Goal: Transaction & Acquisition: Purchase product/service

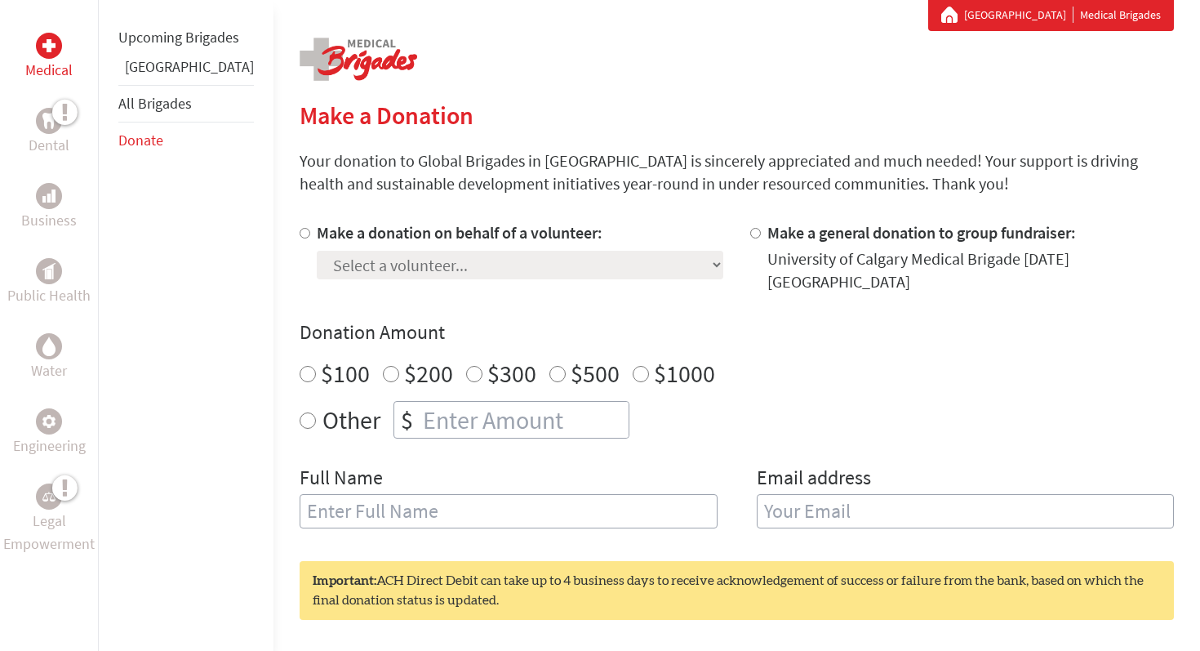
scroll to position [311, 0]
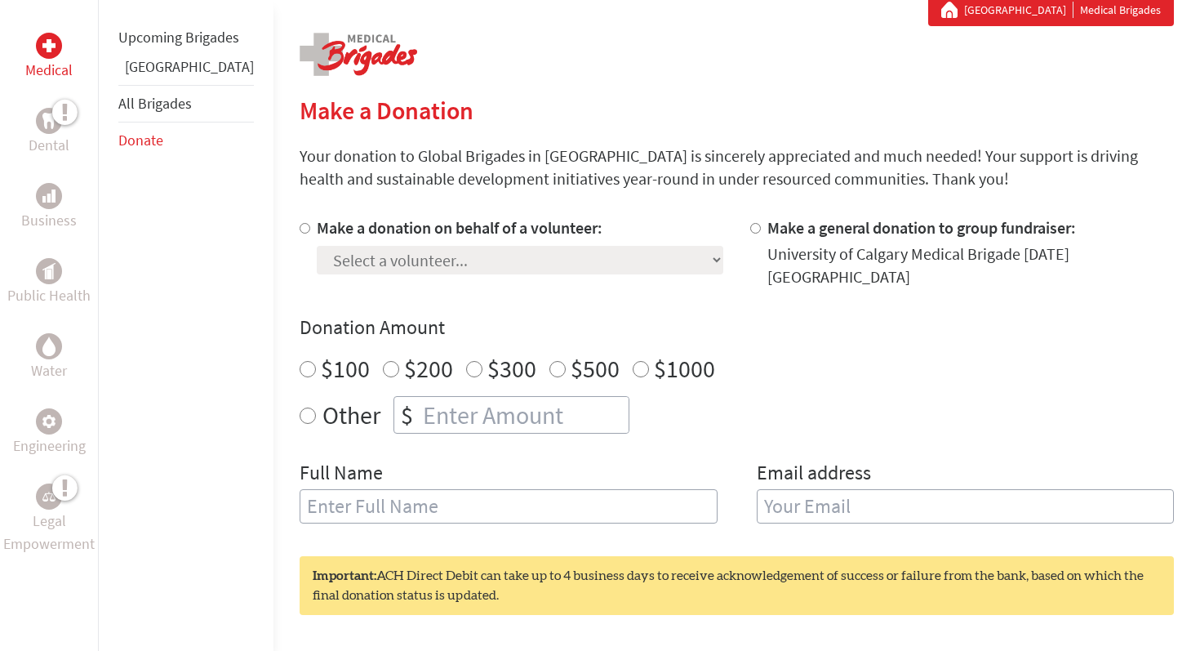
click at [300, 228] on input "Make a donation on behalf of a volunteer:" at bounding box center [305, 228] width 11 height 11
radio input "true"
click at [373, 267] on select "Select a volunteer... [PERSON_NAME] [PERSON_NAME] [PERSON_NAME] [PERSON_NAME] […" at bounding box center [520, 260] width 407 height 29
select select "F78A9A52-99B0-11F0-9E6E-42010A400005"
click at [317, 246] on select "Select a volunteer... [PERSON_NAME] [PERSON_NAME] [PERSON_NAME] [PERSON_NAME] […" at bounding box center [520, 260] width 407 height 29
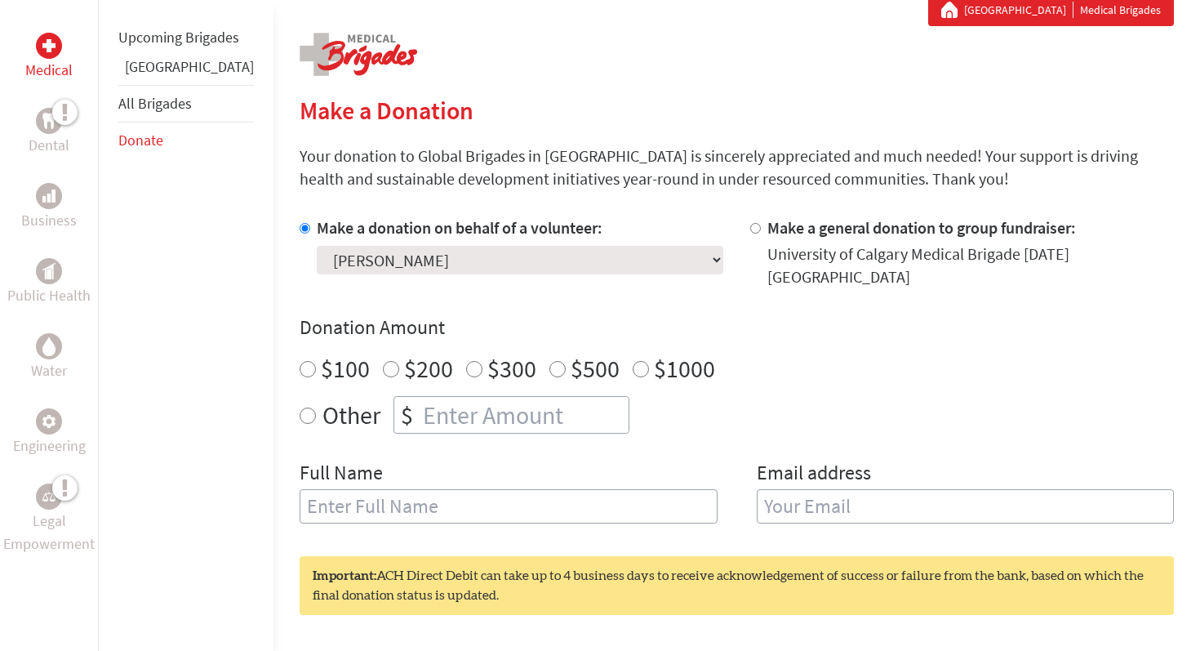
click at [300, 361] on input "$100" at bounding box center [308, 369] width 16 height 16
radio input "true"
click at [331, 496] on input "text" at bounding box center [509, 506] width 418 height 34
click at [784, 497] on input "email" at bounding box center [966, 506] width 418 height 34
click at [540, 489] on input "[PERSON_NAME]" at bounding box center [509, 506] width 418 height 34
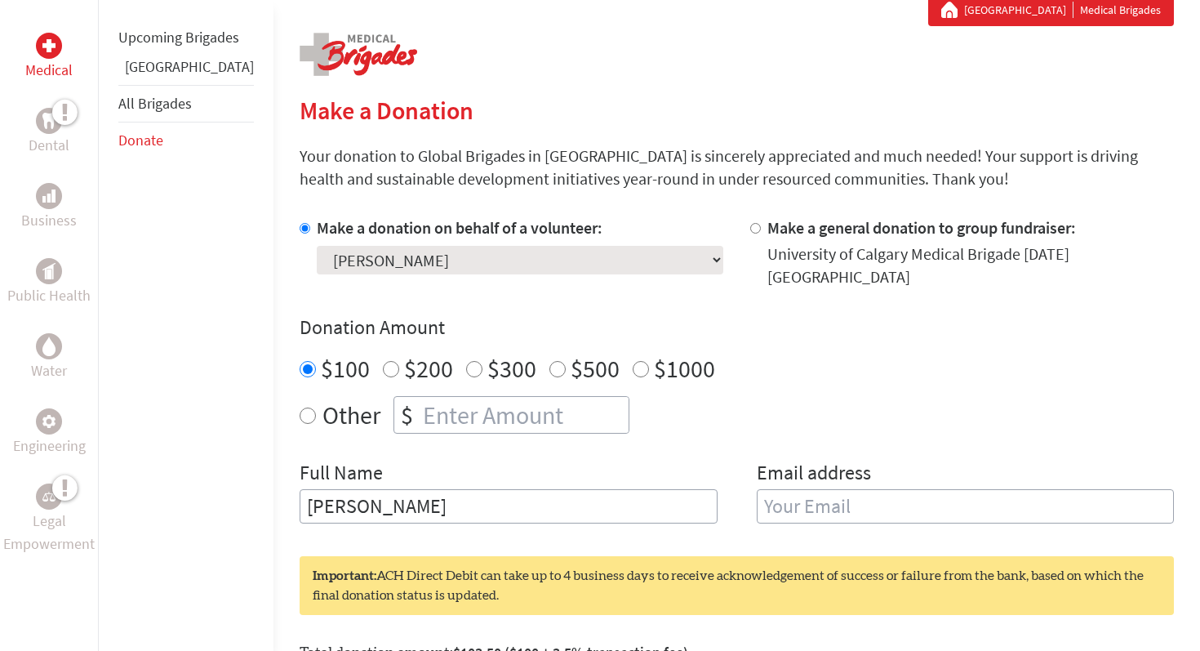
click at [300, 491] on input "[PERSON_NAME]" at bounding box center [509, 506] width 418 height 34
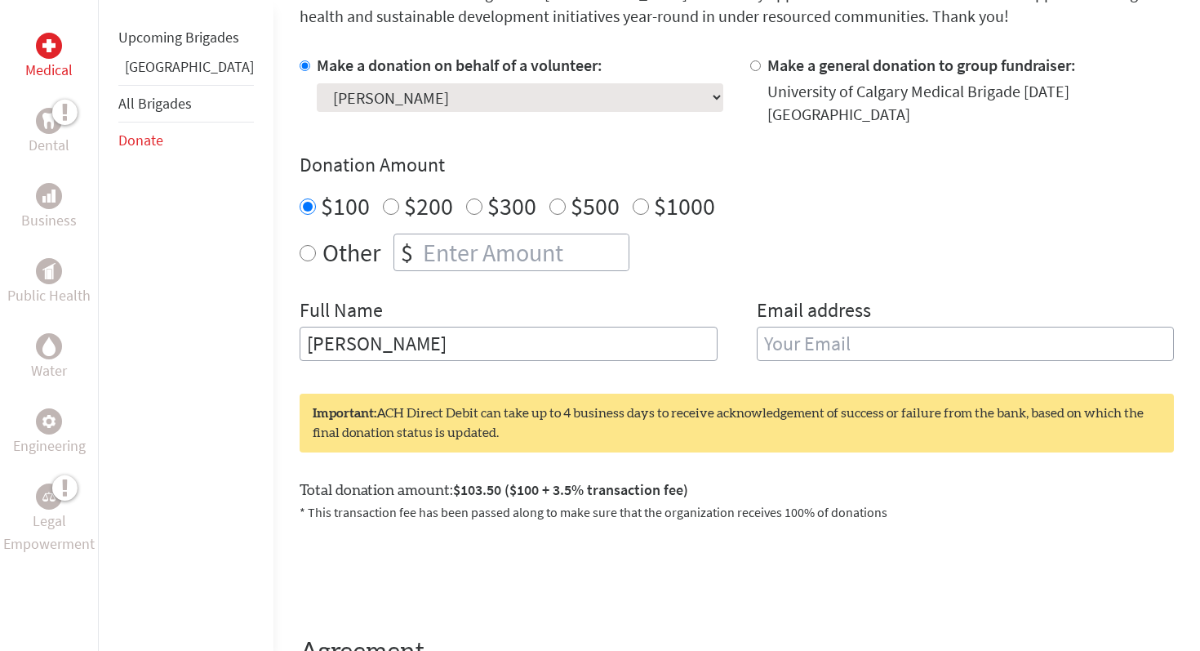
scroll to position [504, 0]
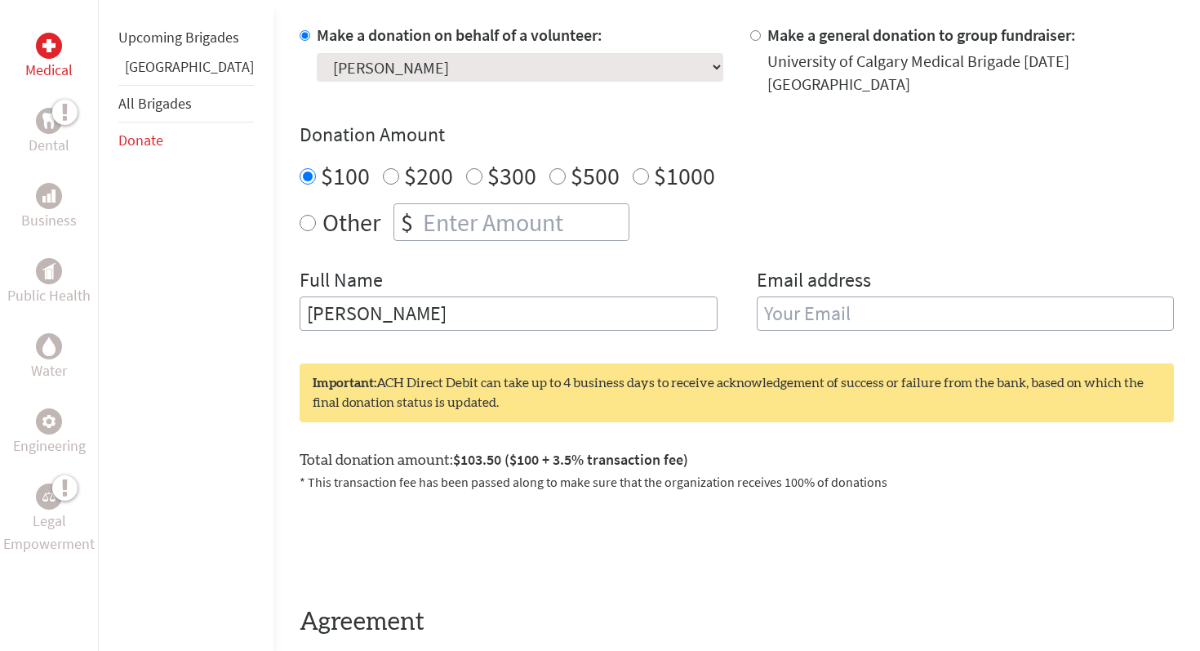
type input "[PERSON_NAME]"
click at [779, 296] on input "email" at bounding box center [966, 313] width 418 height 34
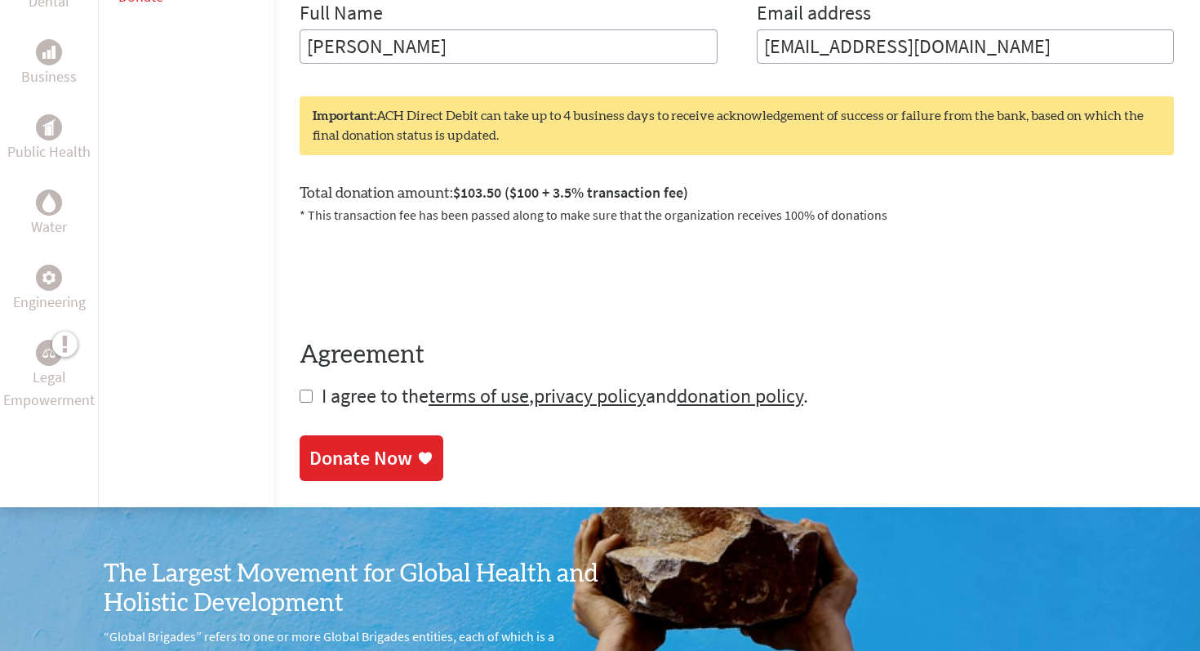
scroll to position [798, 0]
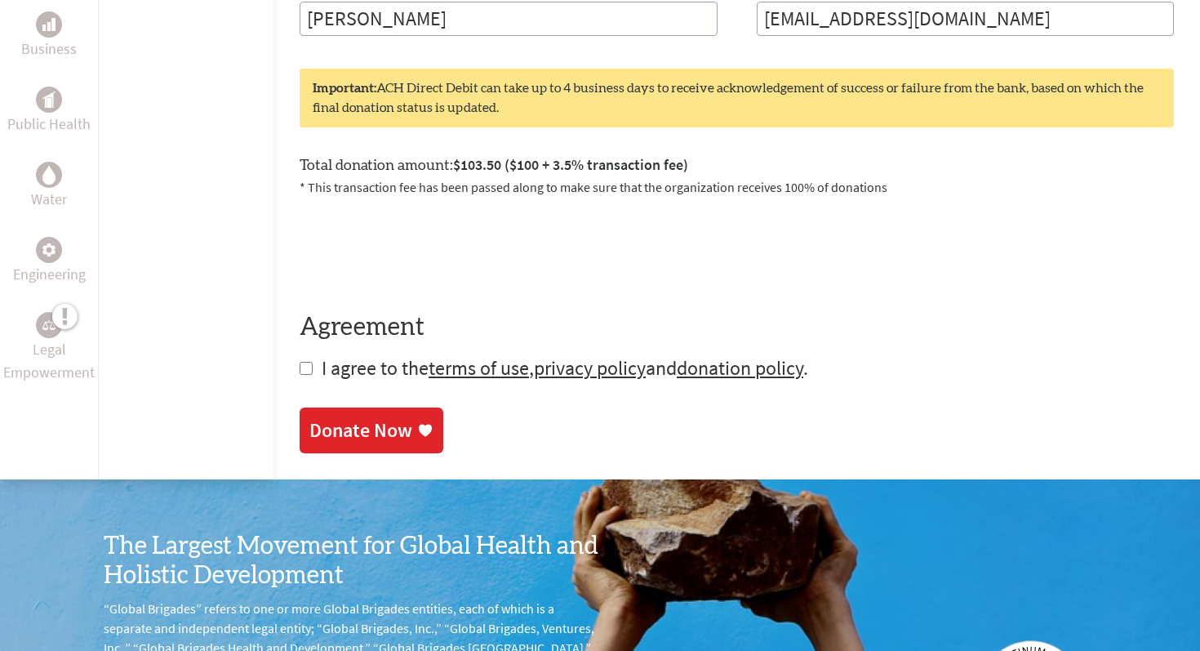
type input "[EMAIL_ADDRESS][DOMAIN_NAME]"
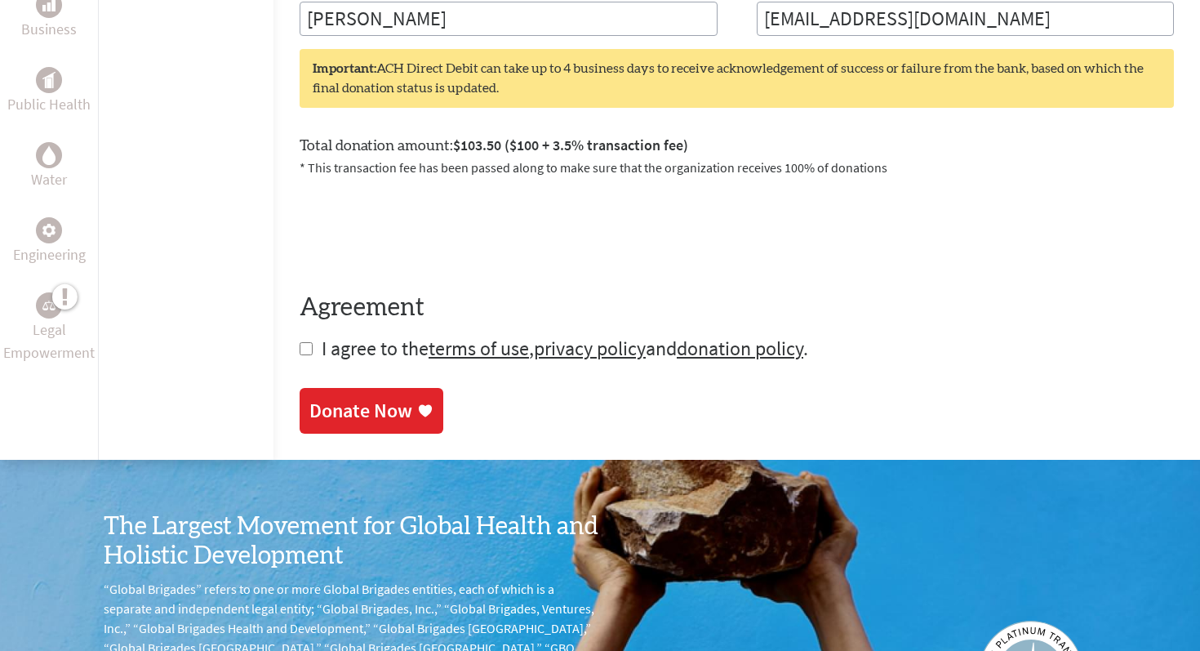
click at [300, 327] on form "Make a donation on behalf of a volunteer: Select a volunteer... [PERSON_NAME] […" at bounding box center [737, 45] width 874 height 633
click at [300, 342] on input "checkbox" at bounding box center [306, 348] width 13 height 13
checkbox input "true"
click at [309, 411] on div "Donate Now" at bounding box center [360, 412] width 103 height 26
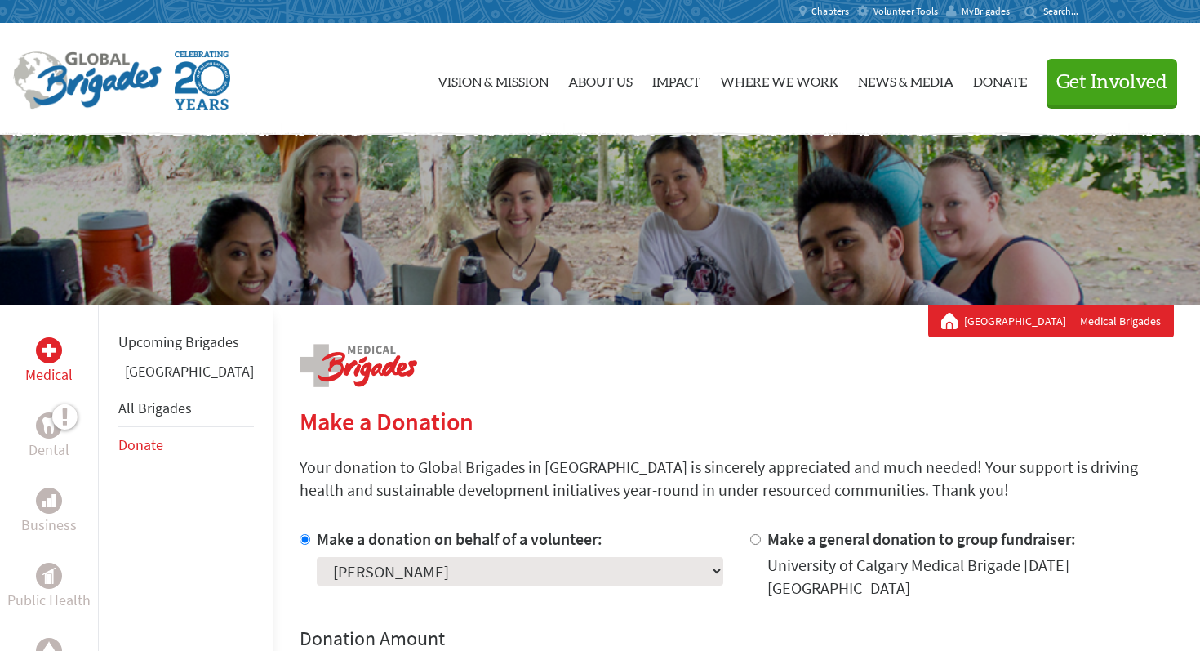
scroll to position [72, 0]
